Goal: Task Accomplishment & Management: Use online tool/utility

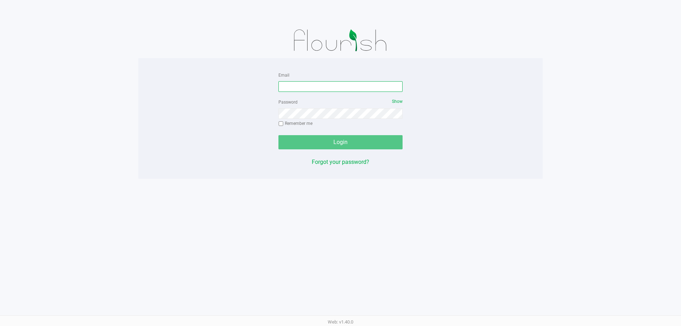
click at [342, 90] on input "Email" at bounding box center [341, 86] width 124 height 11
type input "MAANDERSON@LIVEPARALLEL.COM"
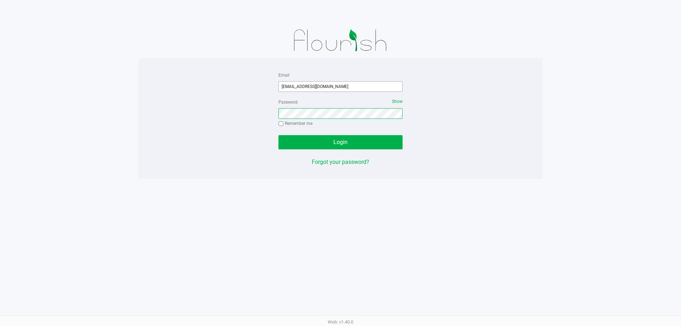
click at [279, 135] on button "Login" at bounding box center [341, 142] width 124 height 14
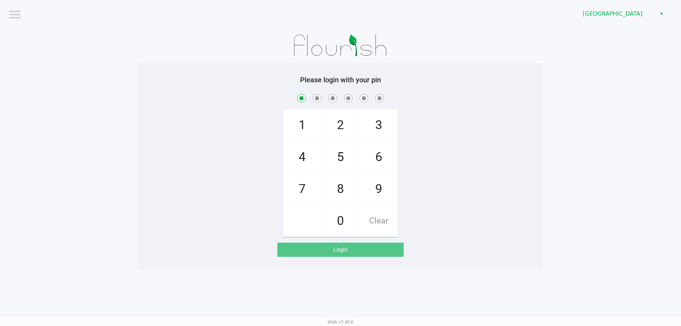
checkbox input "true"
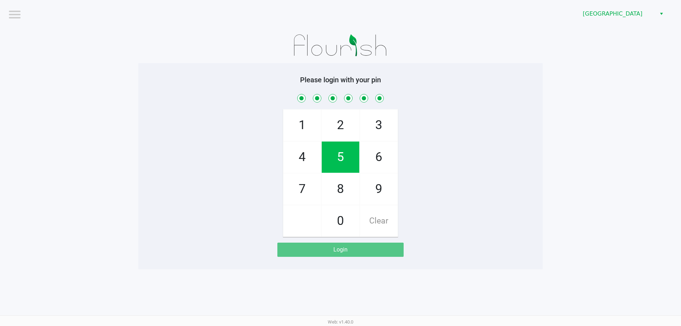
checkbox input "true"
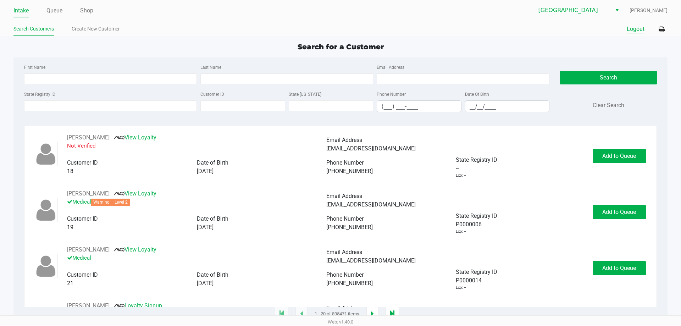
click at [632, 32] on button "Logout" at bounding box center [636, 29] width 18 height 9
